Goal: Transaction & Acquisition: Purchase product/service

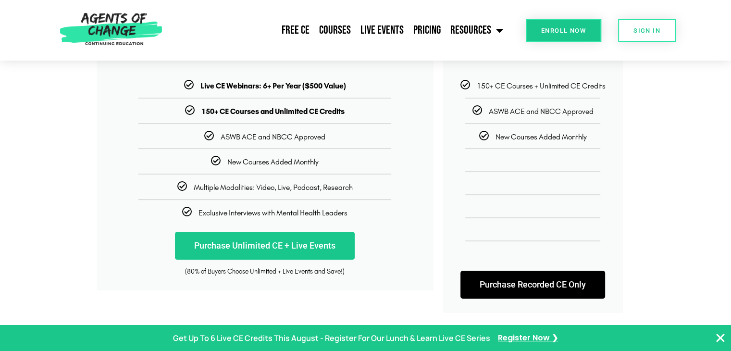
scroll to position [221, 0]
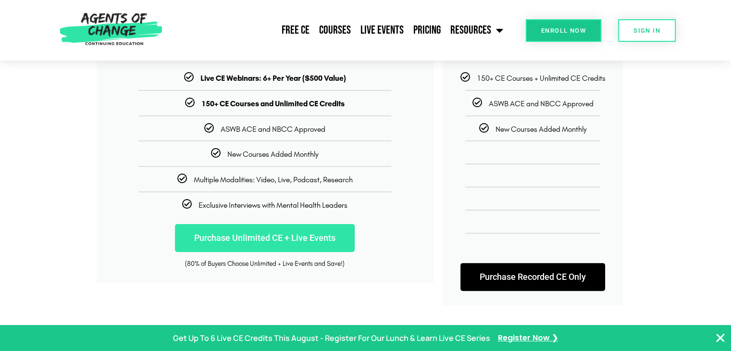
click at [325, 238] on link "Purchase Unlimited CE + Live Events" at bounding box center [265, 238] width 180 height 28
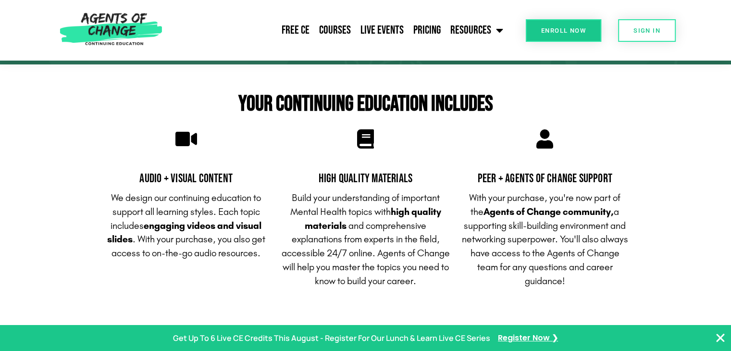
scroll to position [165, 0]
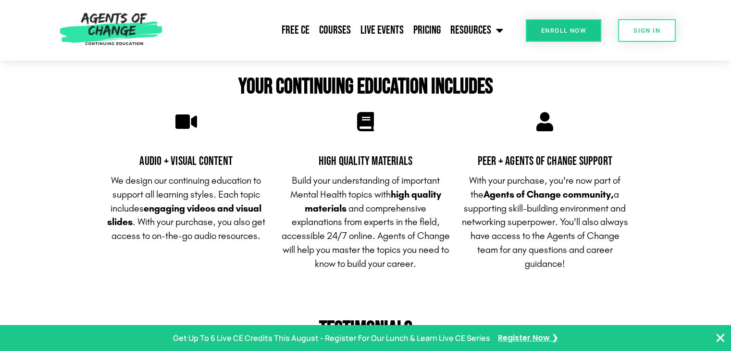
click at [719, 339] on icon "Close Banner" at bounding box center [721, 338] width 12 height 12
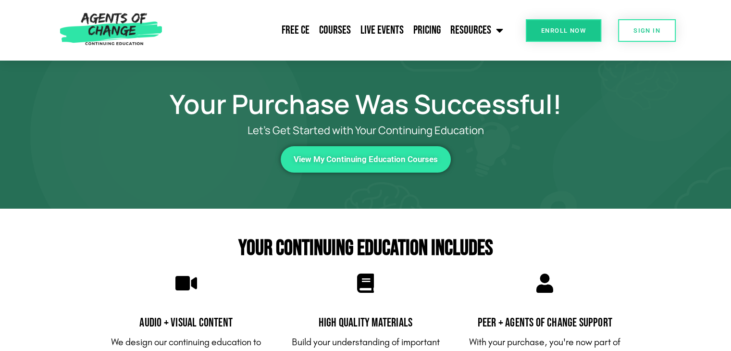
scroll to position [0, 0]
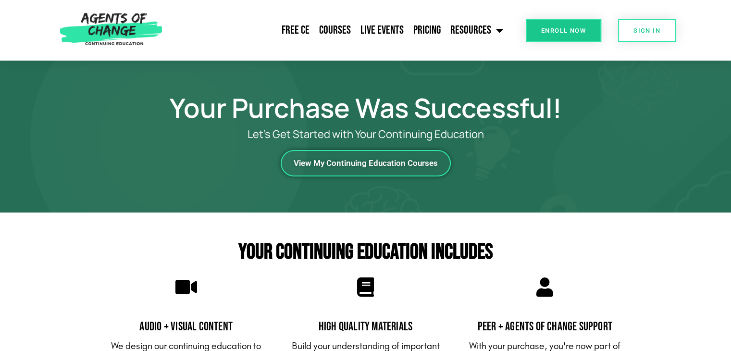
click at [396, 163] on span "View My Continuing Education Courses" at bounding box center [366, 163] width 144 height 8
